Goal: Find contact information: Find contact information

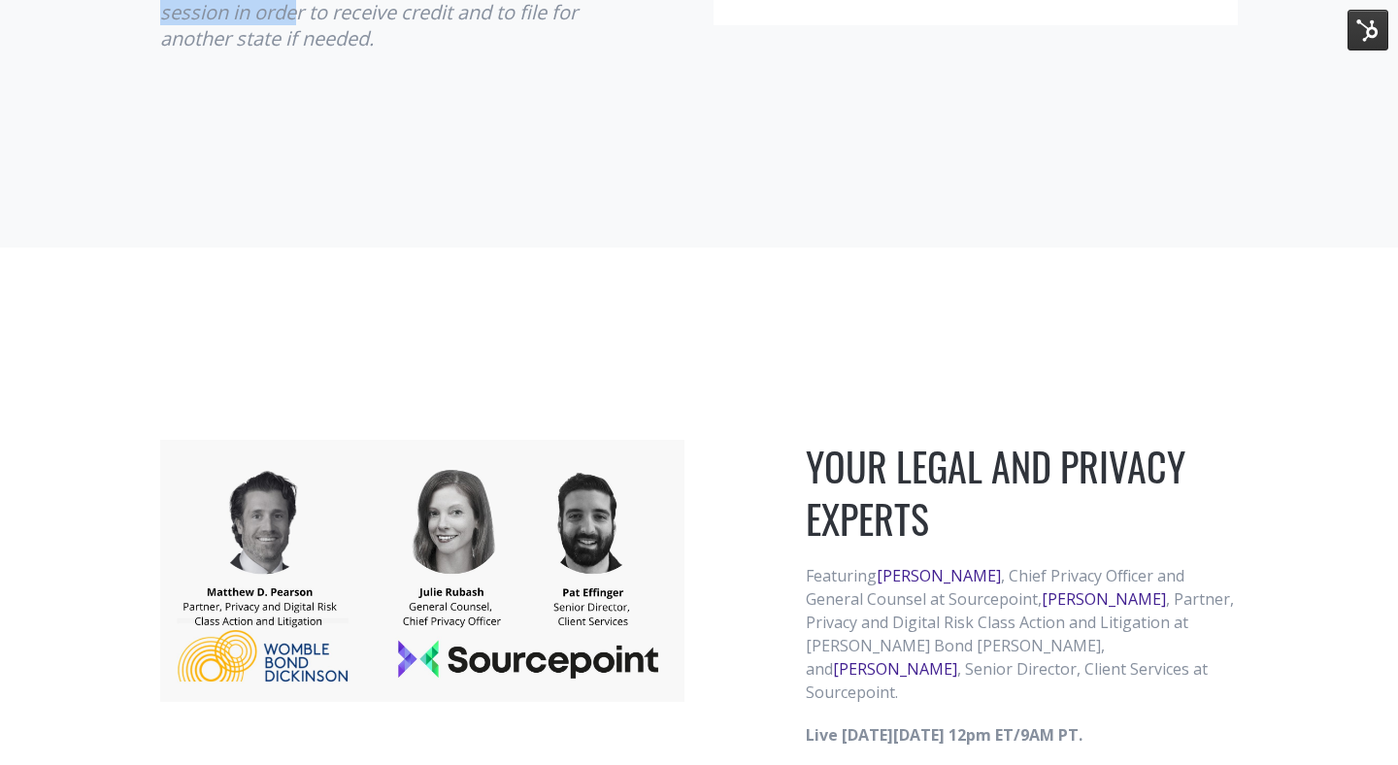
scroll to position [1249, 0]
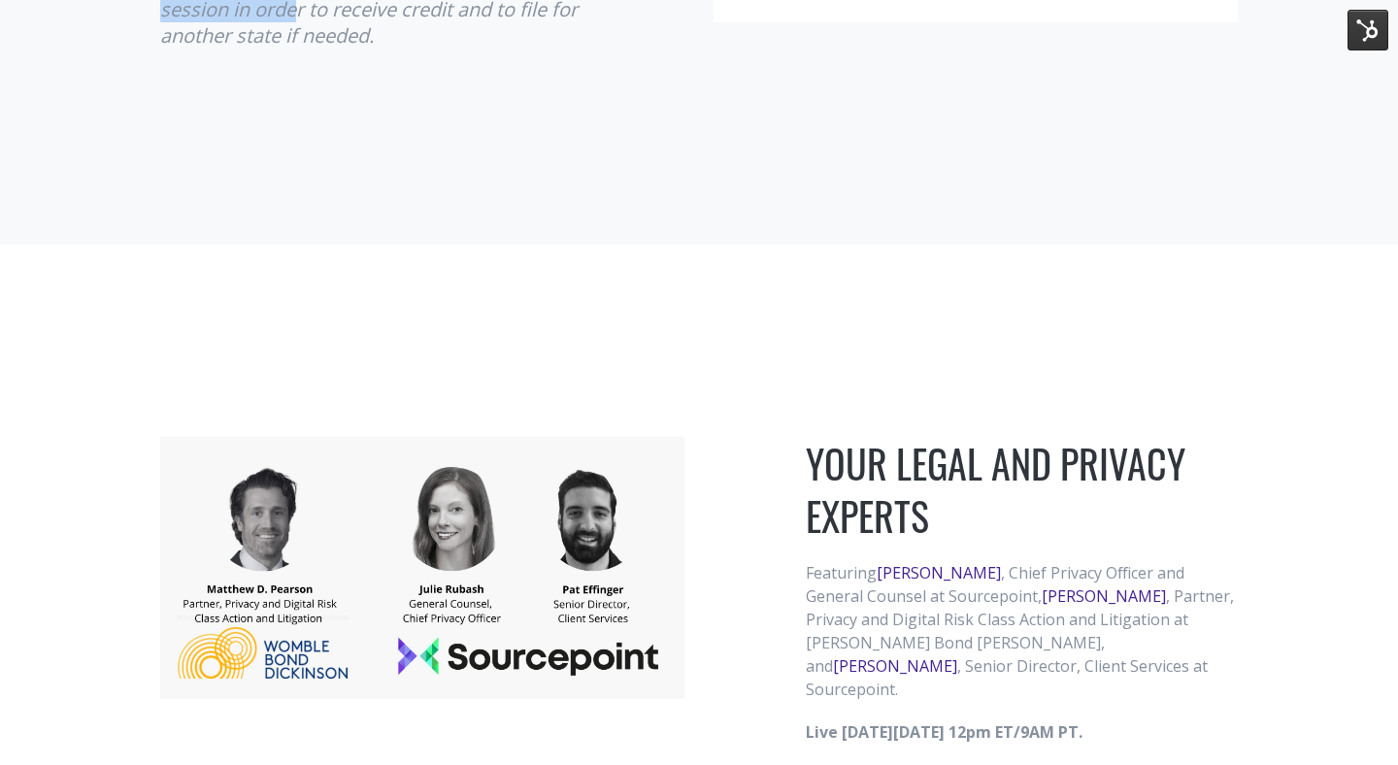
click at [259, 513] on img at bounding box center [422, 568] width 524 height 262
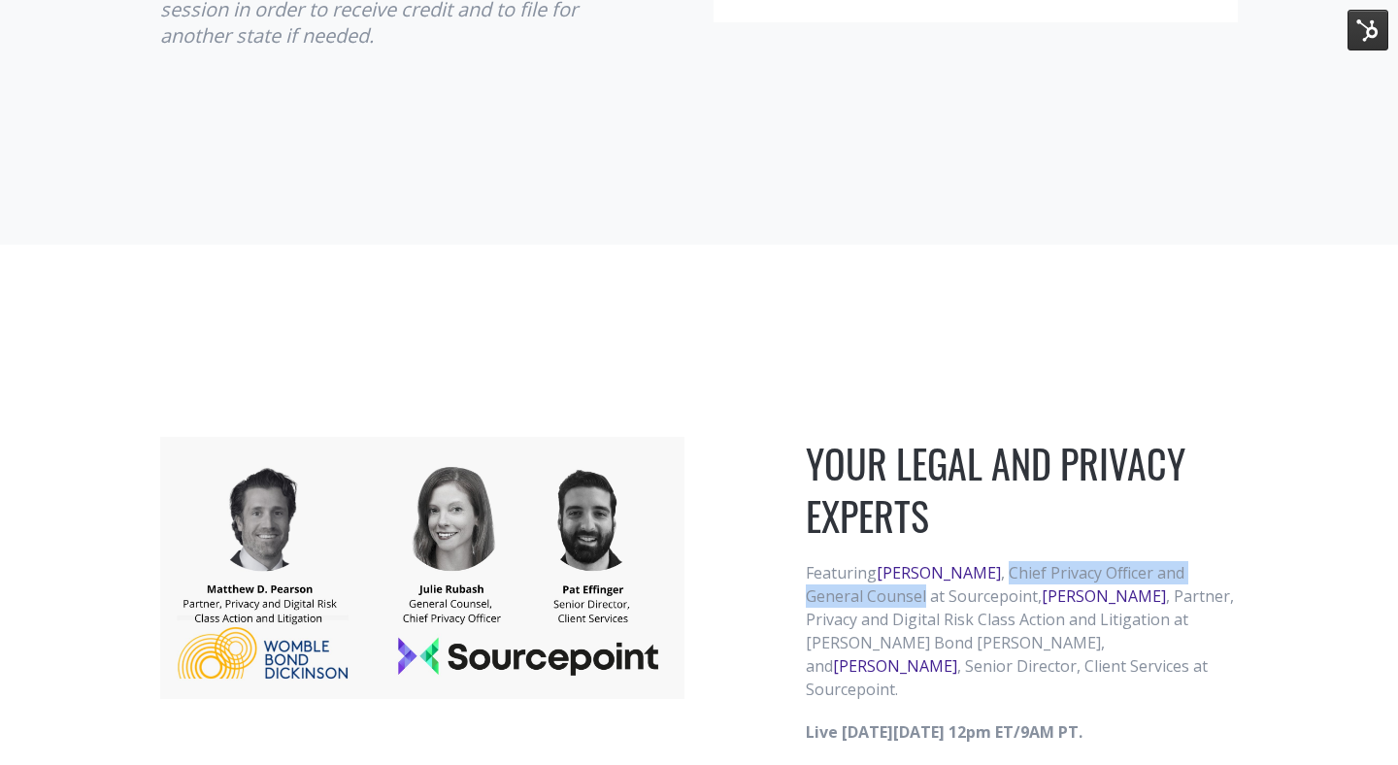
drag, startPoint x: 864, startPoint y: 517, endPoint x: 977, endPoint y: 487, distance: 116.6
click at [977, 561] on p "Featuring [PERSON_NAME] , Chief Privacy Officer and General Counsel at Sourcepo…" at bounding box center [1022, 631] width 432 height 140
copy p "Chief Privacy Officer and General Counsel"
click at [871, 561] on p "Featuring [PERSON_NAME] , Chief Privacy Officer and General Counsel at Sourcepo…" at bounding box center [1022, 631] width 432 height 140
drag, startPoint x: 865, startPoint y: 516, endPoint x: 977, endPoint y: 493, distance: 114.1
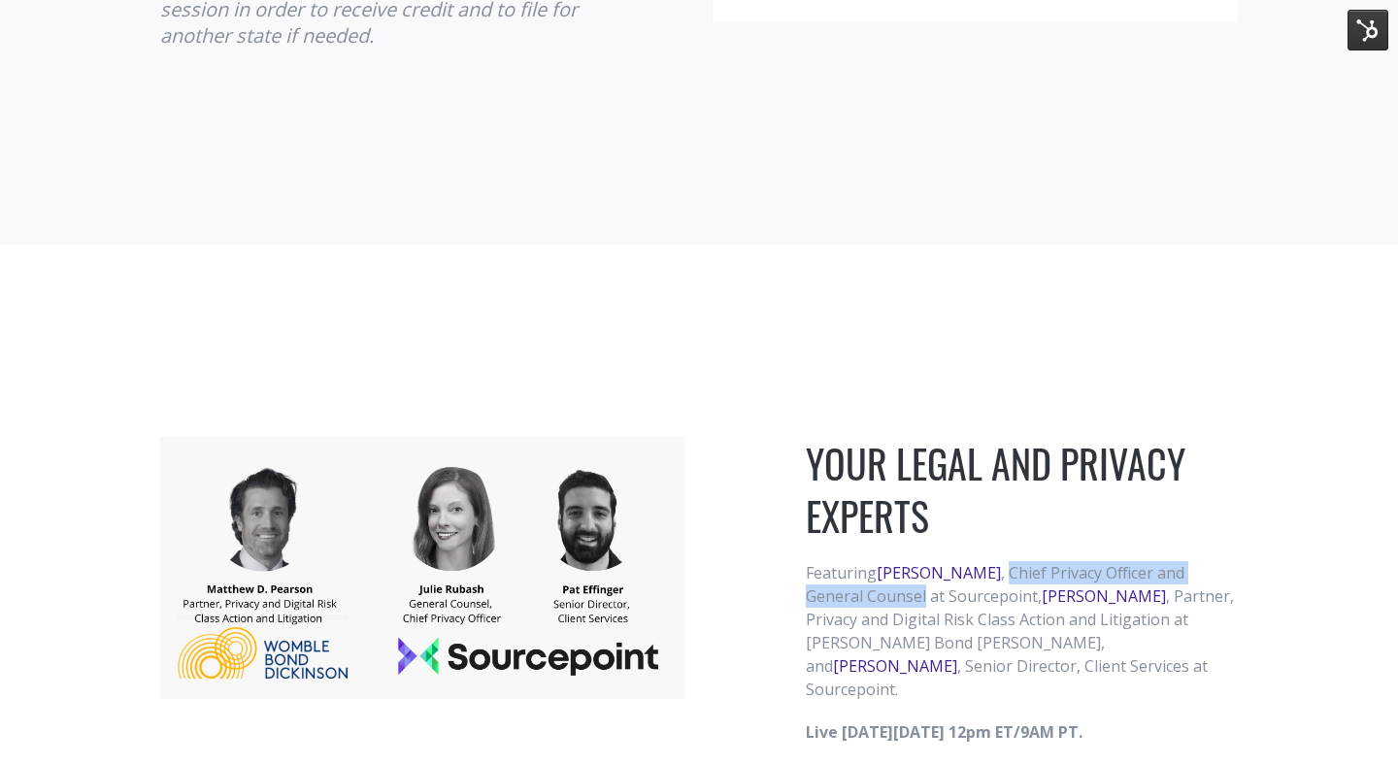
click at [977, 561] on p "Featuring [PERSON_NAME] , Chief Privacy Officer and General Counsel at Sourcepo…" at bounding box center [1022, 631] width 432 height 140
copy p "Chief Privacy Officer and General Counsel"
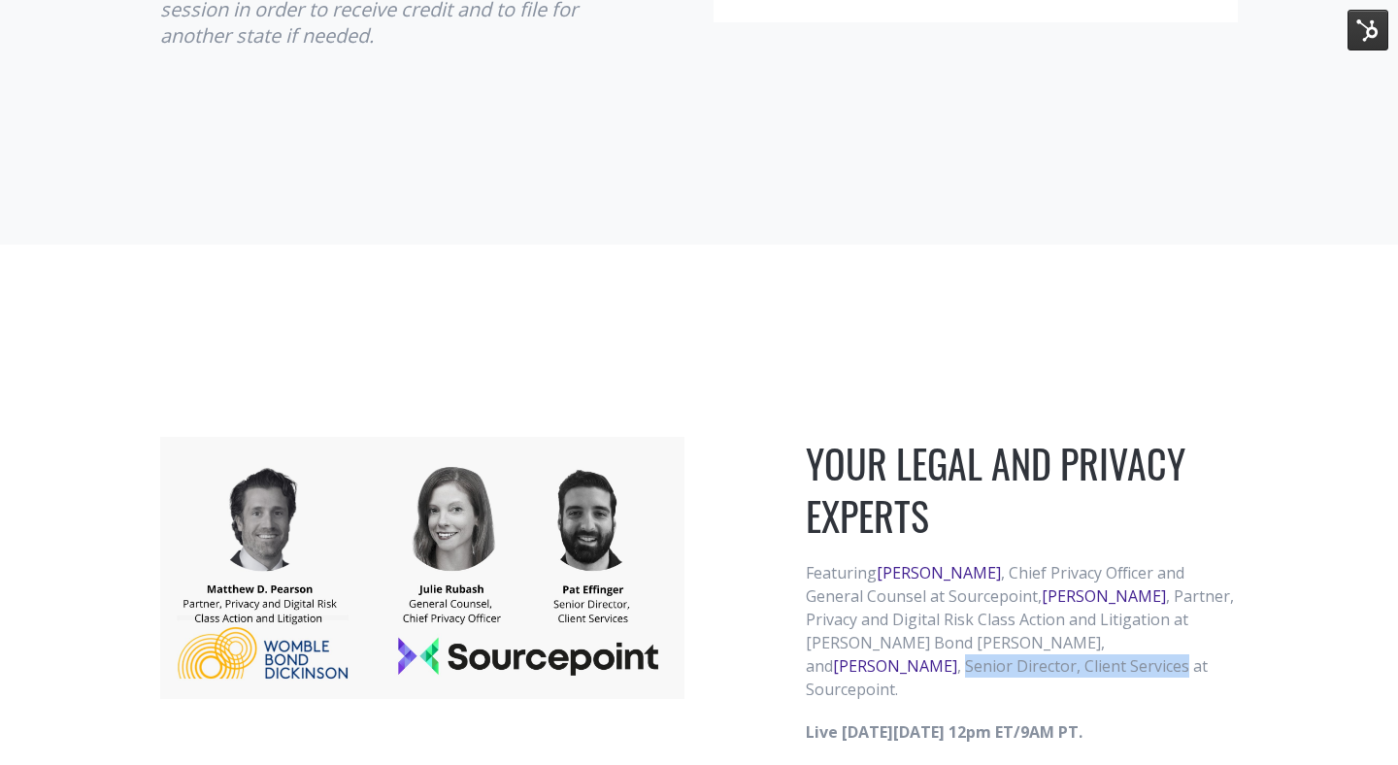
copy p "Senior Director, Client Services"
drag, startPoint x: 909, startPoint y: 589, endPoint x: 1116, endPoint y: 566, distance: 208.1
click at [1116, 566] on p "Featuring [PERSON_NAME] , Chief Privacy Officer and General Counsel at Sourcepo…" at bounding box center [1022, 631] width 432 height 140
click at [949, 561] on p "Featuring [PERSON_NAME] , Chief Privacy Officer and General Counsel at Sourcepo…" at bounding box center [1022, 631] width 432 height 140
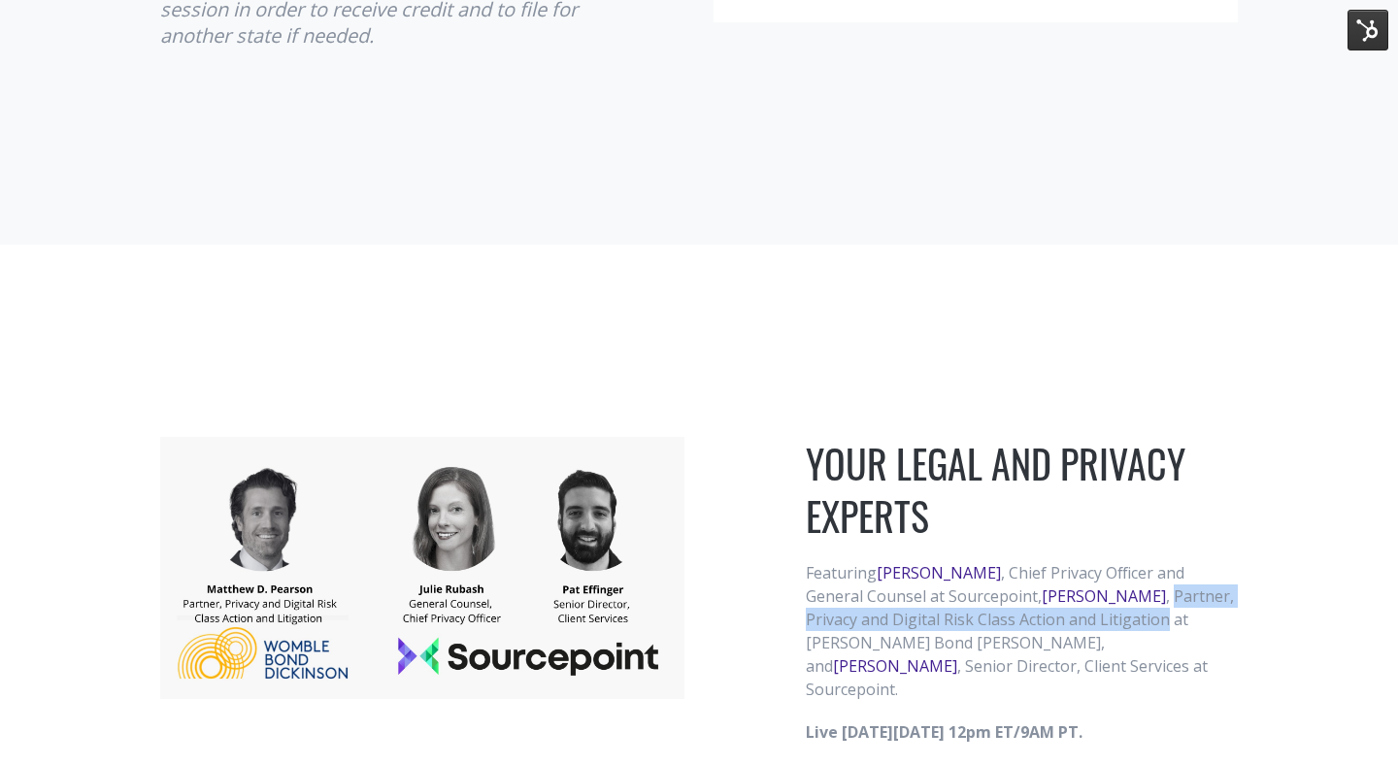
drag, startPoint x: 1164, startPoint y: 542, endPoint x: 1140, endPoint y: 523, distance: 30.5
click at [1140, 561] on p "Featuring [PERSON_NAME] , Chief Privacy Officer and General Counsel at Sourcepo…" at bounding box center [1022, 631] width 432 height 140
copy p "Partner, Privacy and Digital Risk Class Action and Litigation"
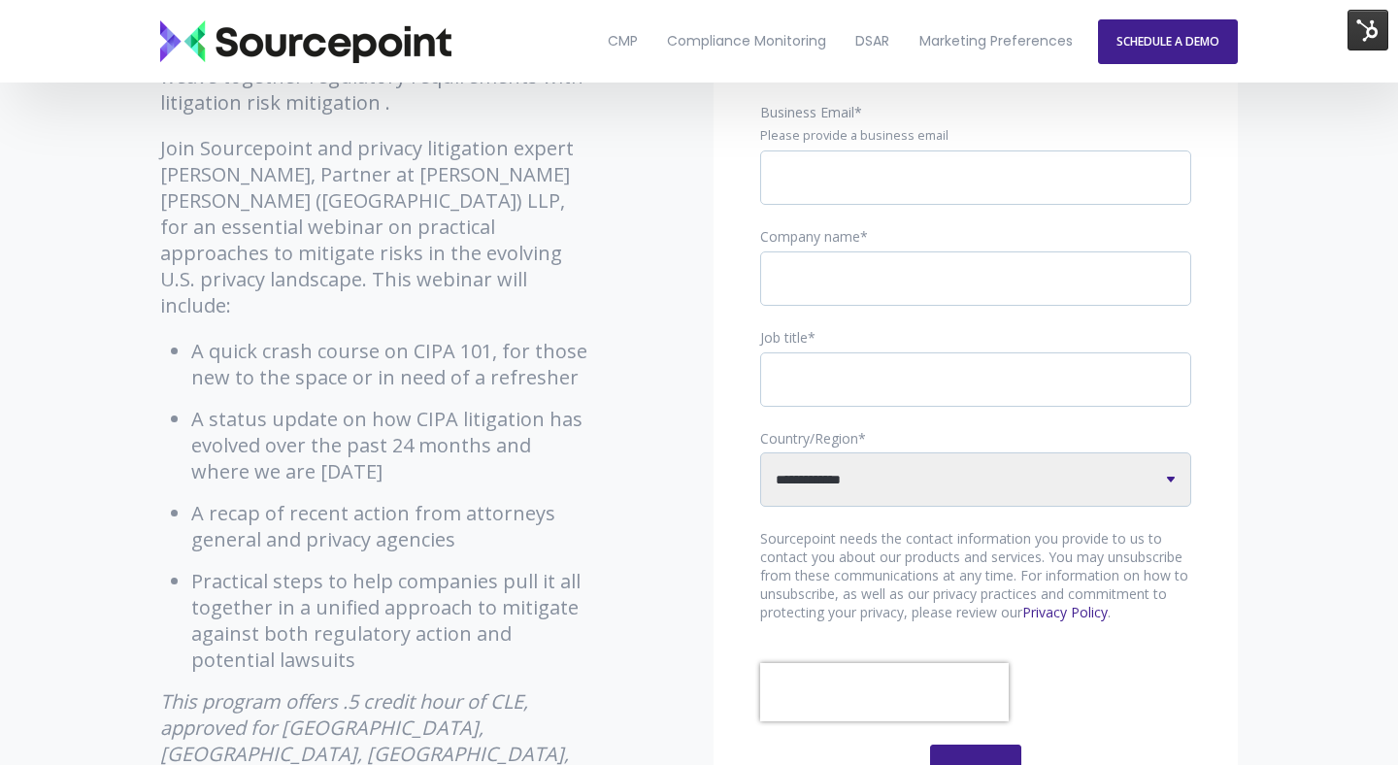
scroll to position [311, 0]
